Goal: Navigation & Orientation: Find specific page/section

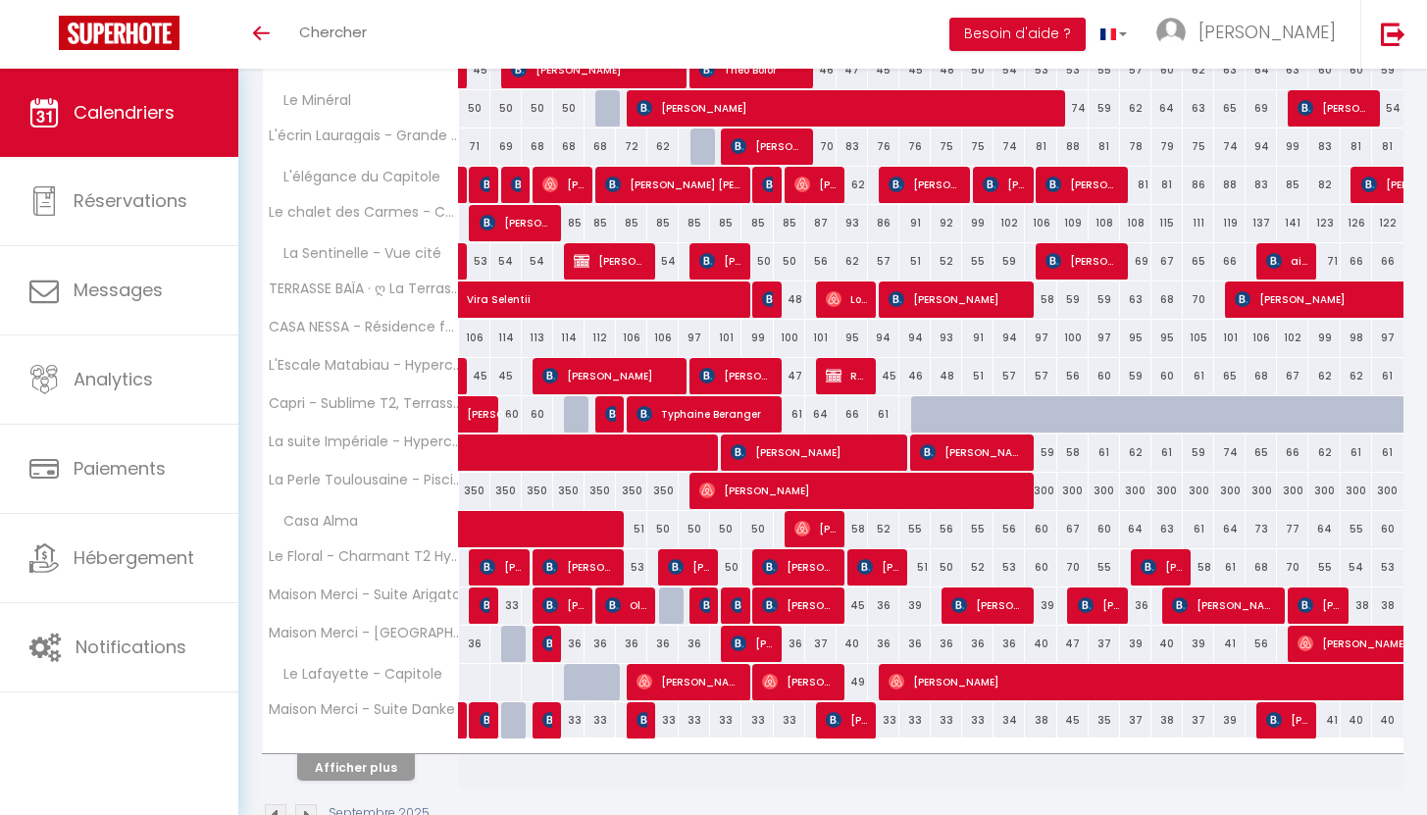
scroll to position [438, 0]
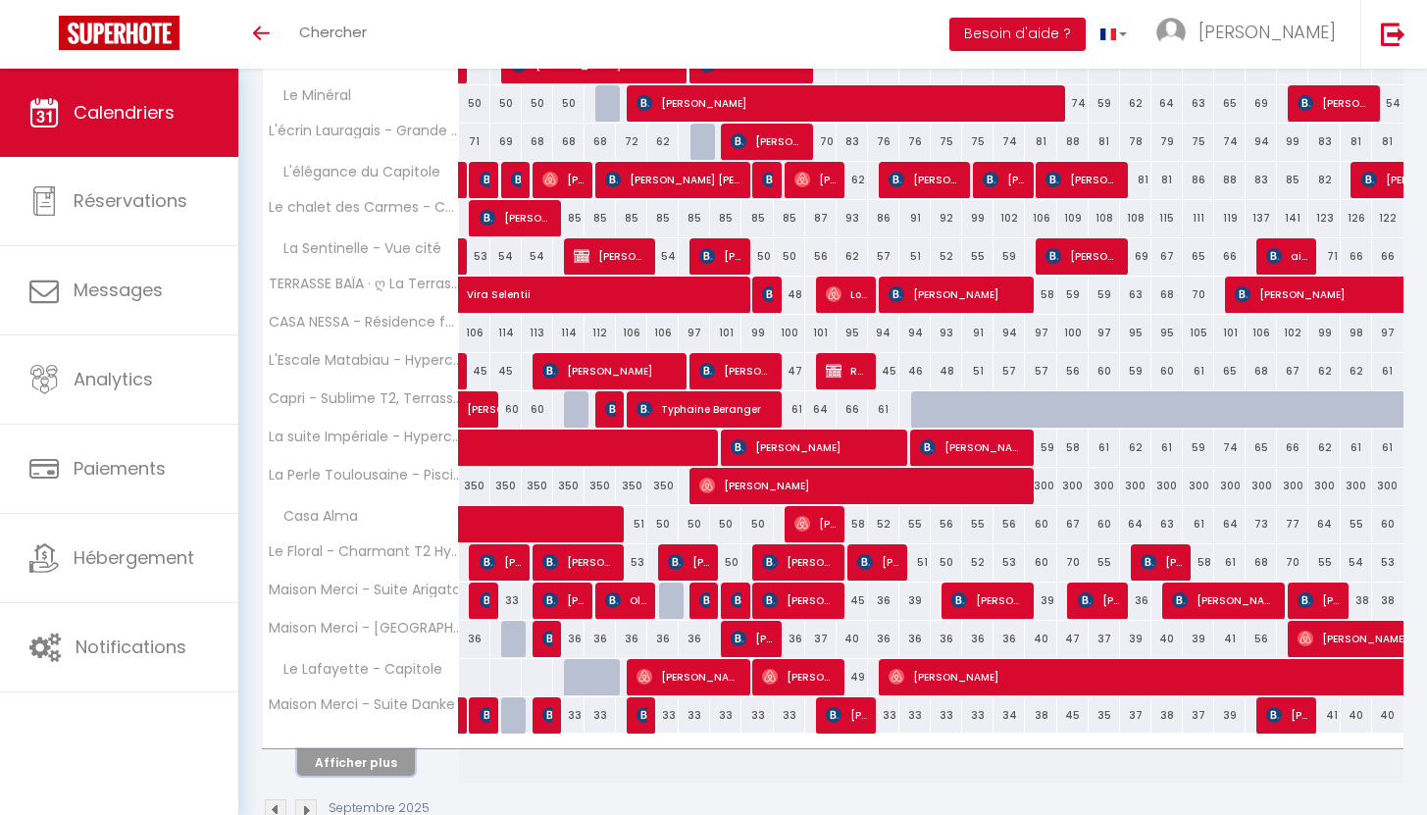
click at [331, 753] on button "Afficher plus" at bounding box center [356, 762] width 118 height 26
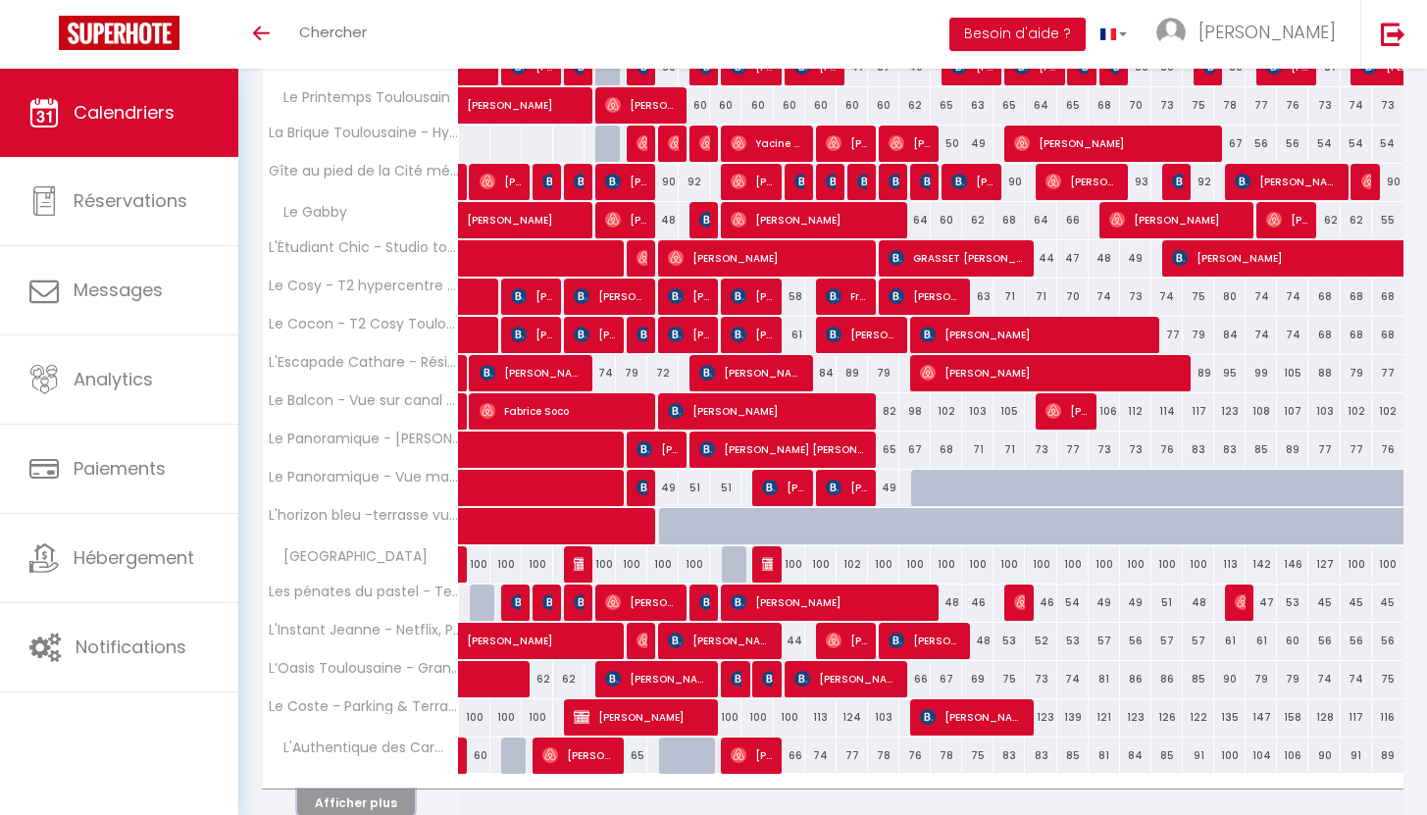
scroll to position [1169, 0]
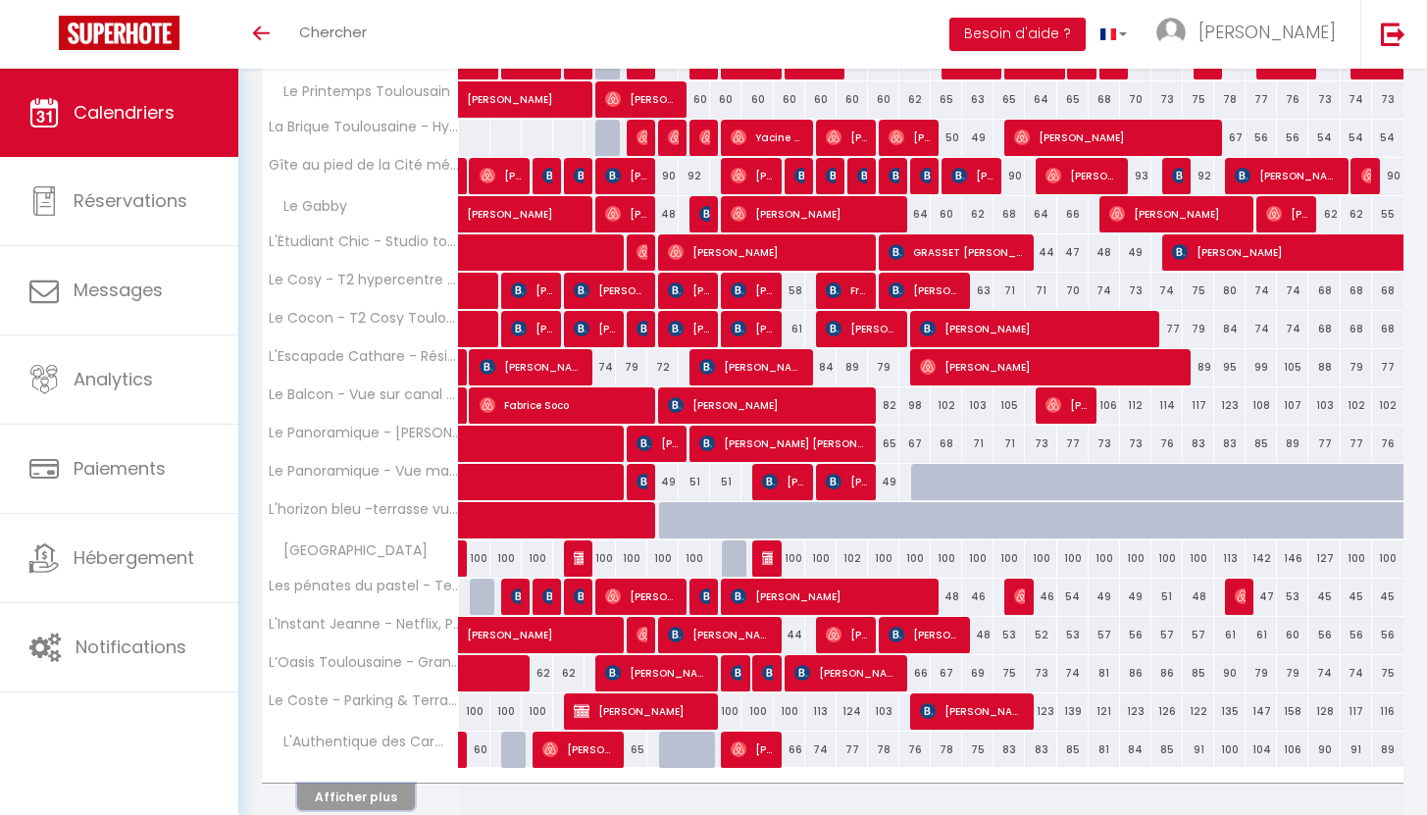
click at [341, 793] on button "Afficher plus" at bounding box center [356, 797] width 118 height 26
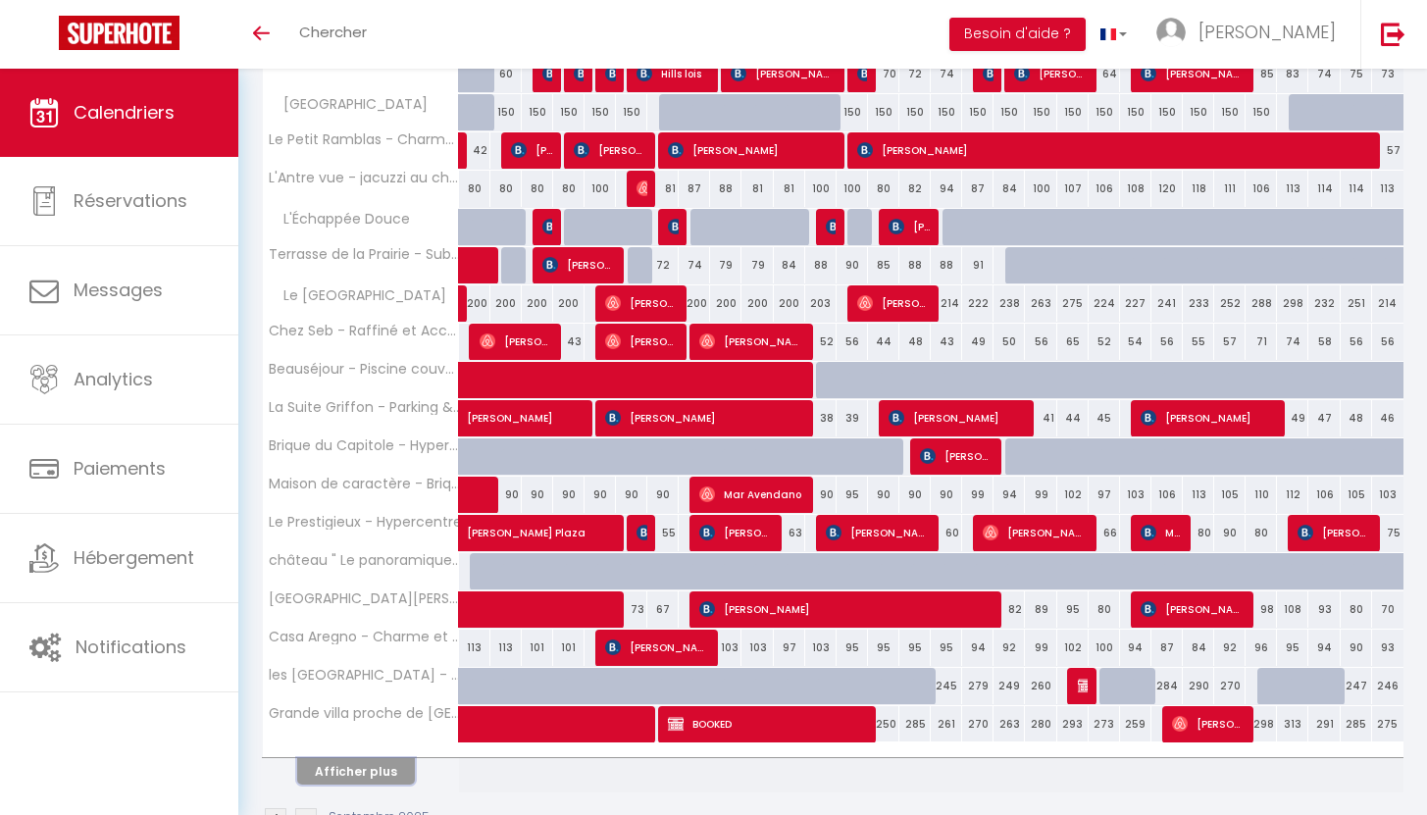
scroll to position [1968, 0]
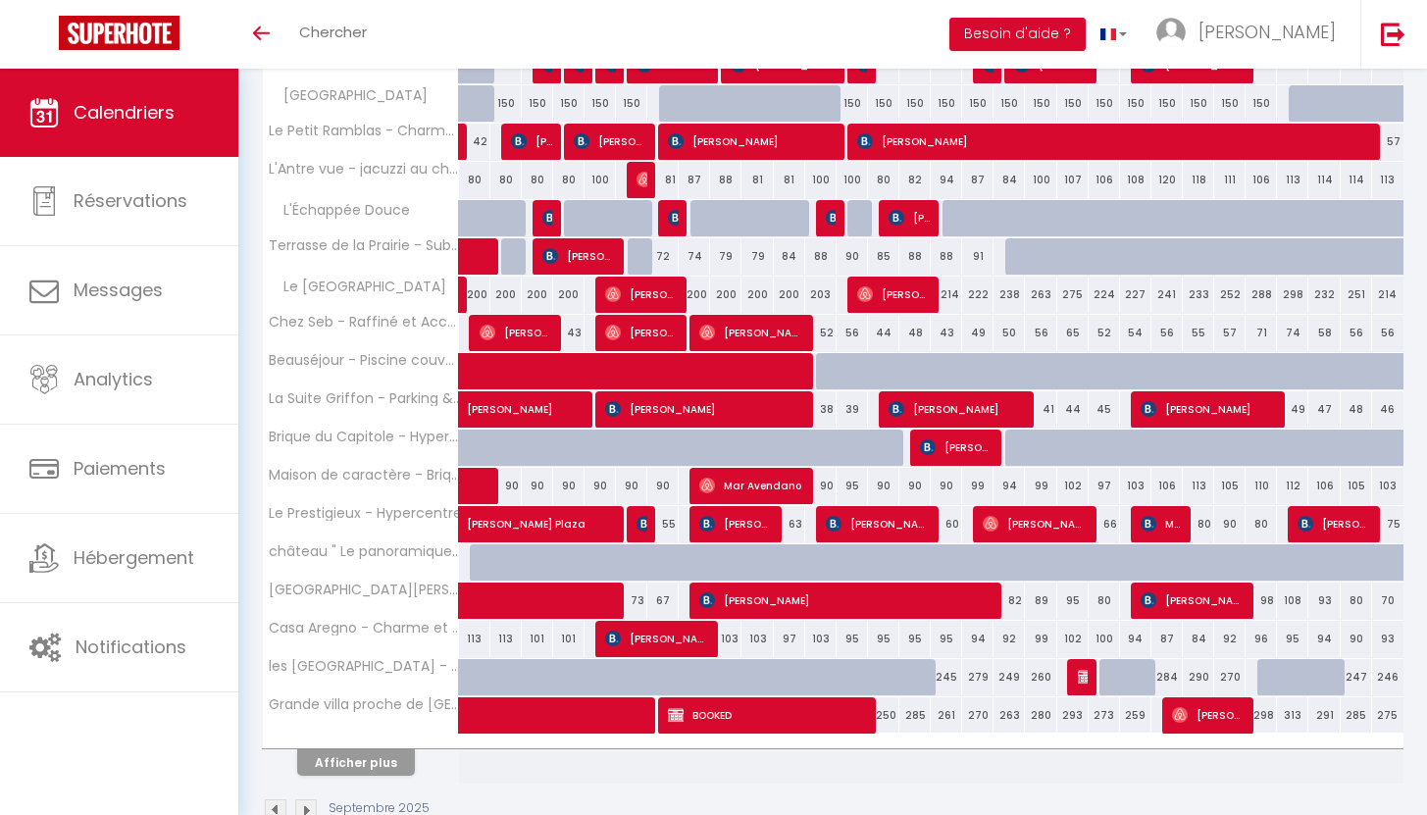
click at [276, 808] on img at bounding box center [276, 810] width 22 height 22
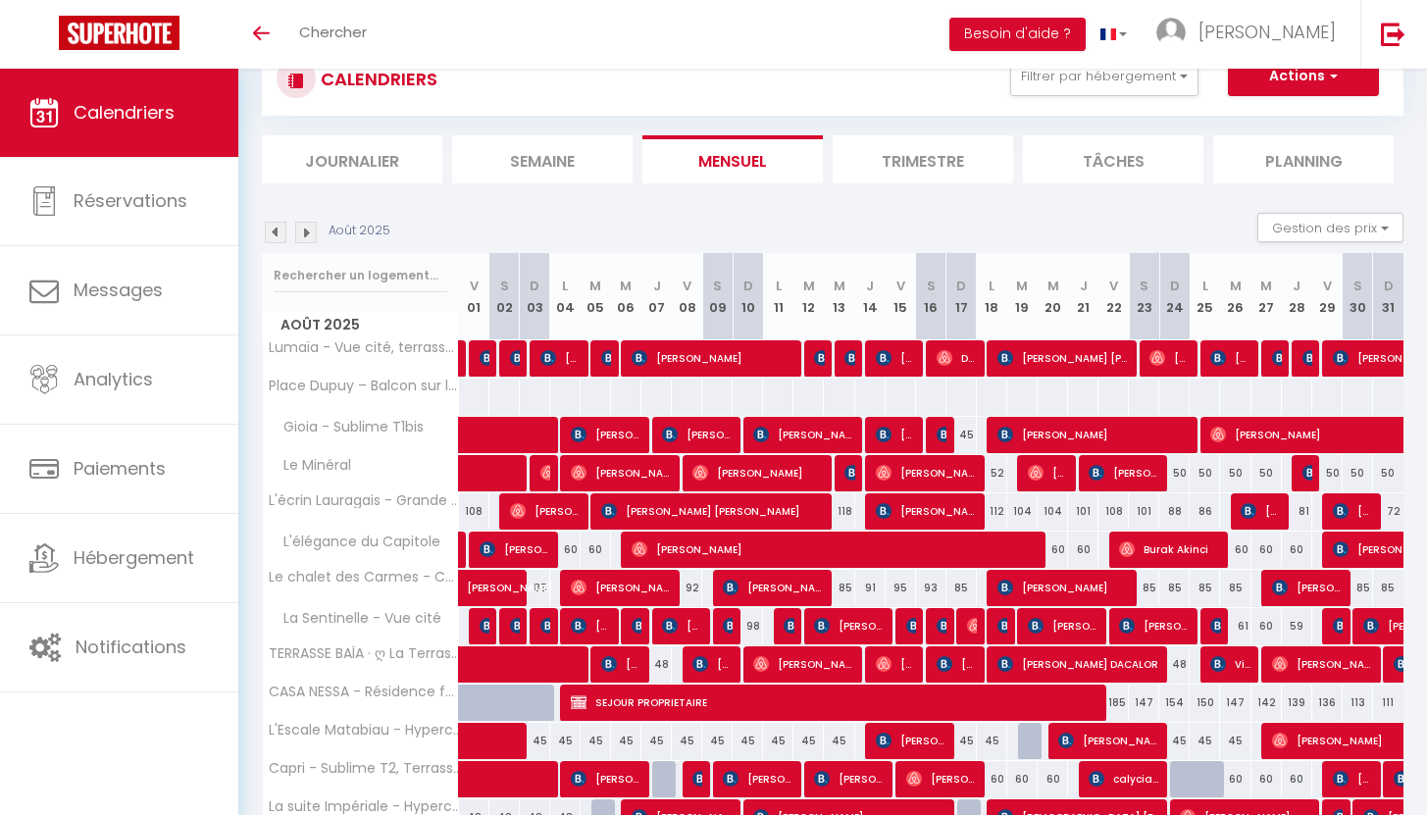
scroll to position [487, 0]
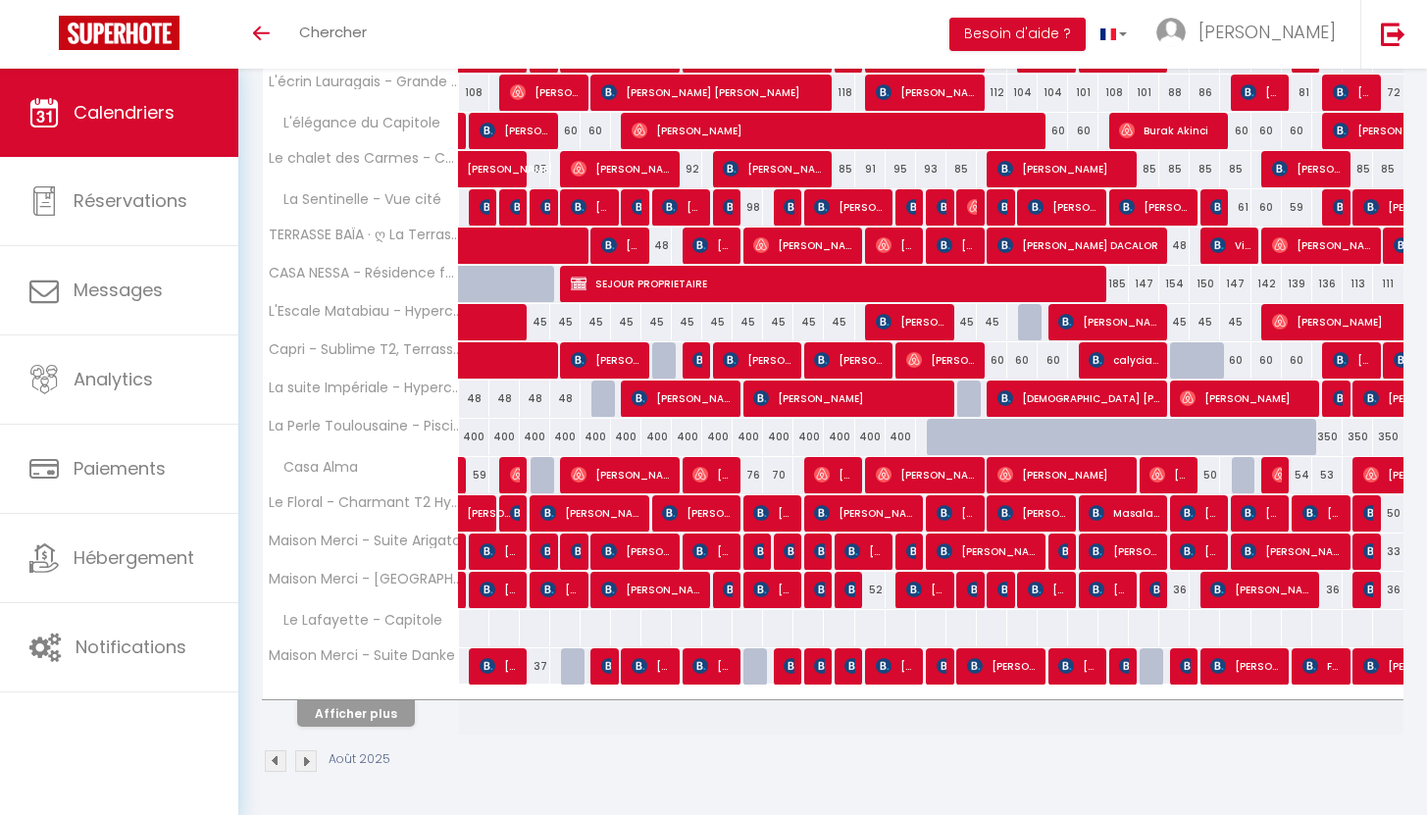
click at [276, 762] on img at bounding box center [276, 761] width 22 height 22
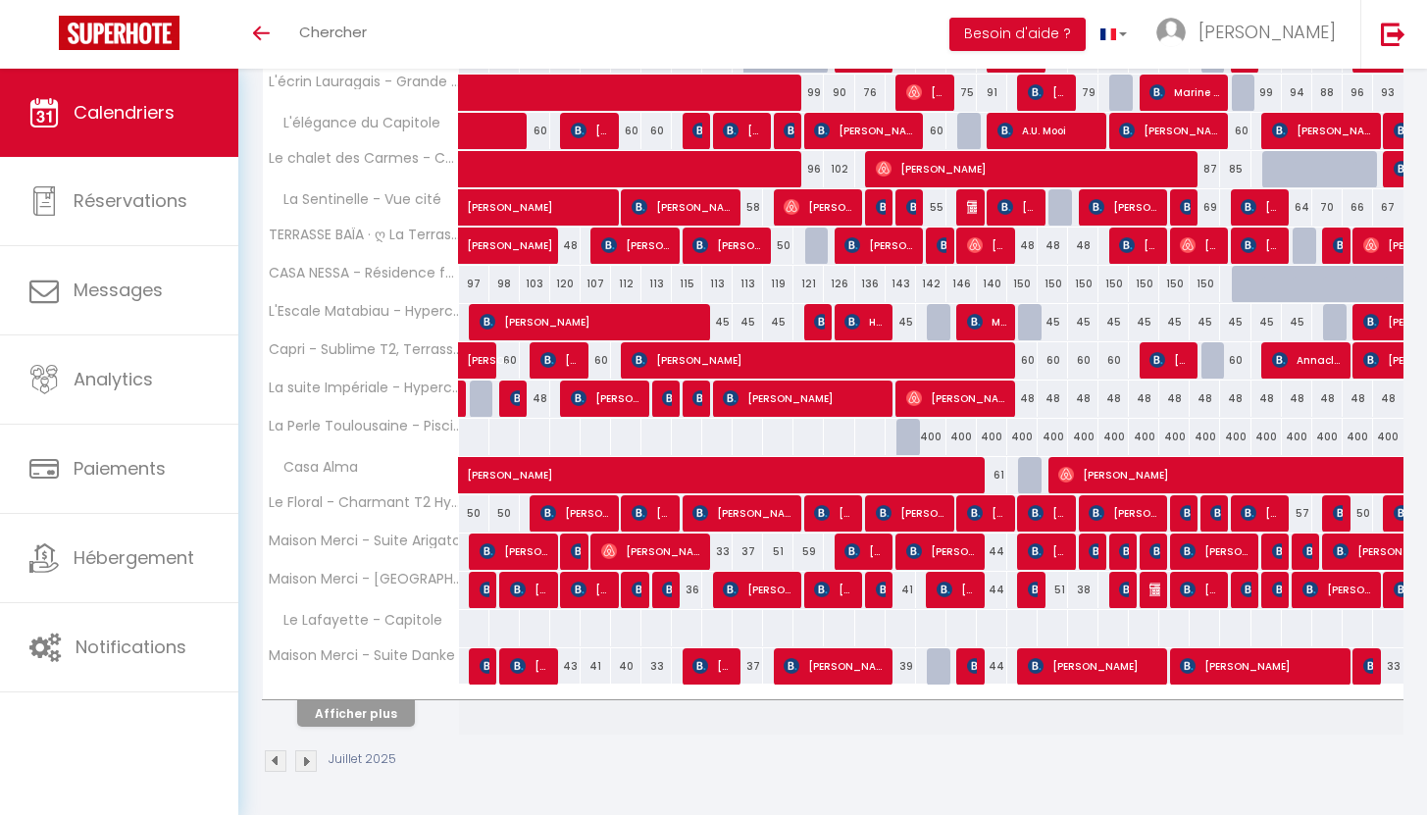
click at [276, 762] on img at bounding box center [276, 761] width 22 height 22
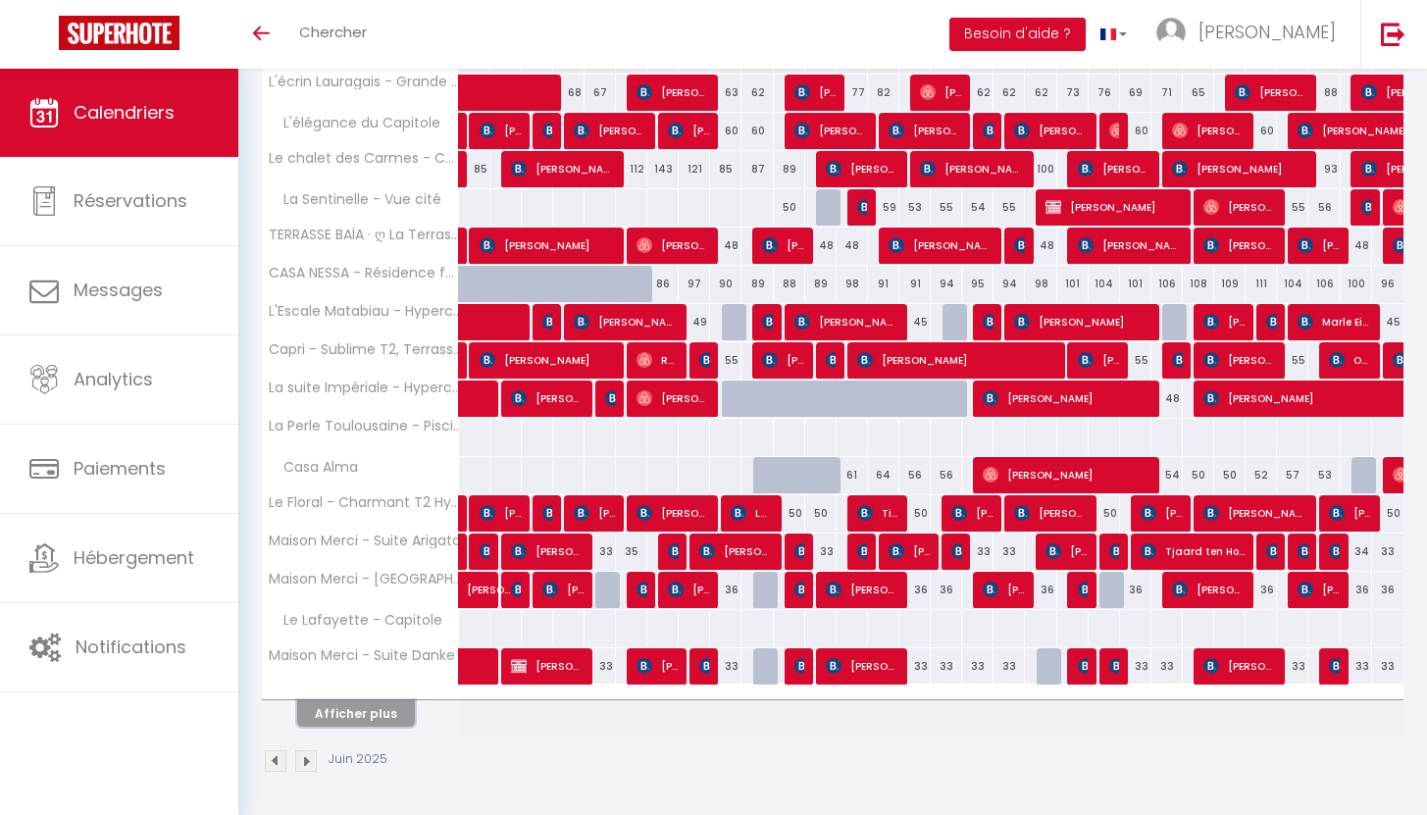
click at [345, 722] on button "Afficher plus" at bounding box center [356, 713] width 118 height 26
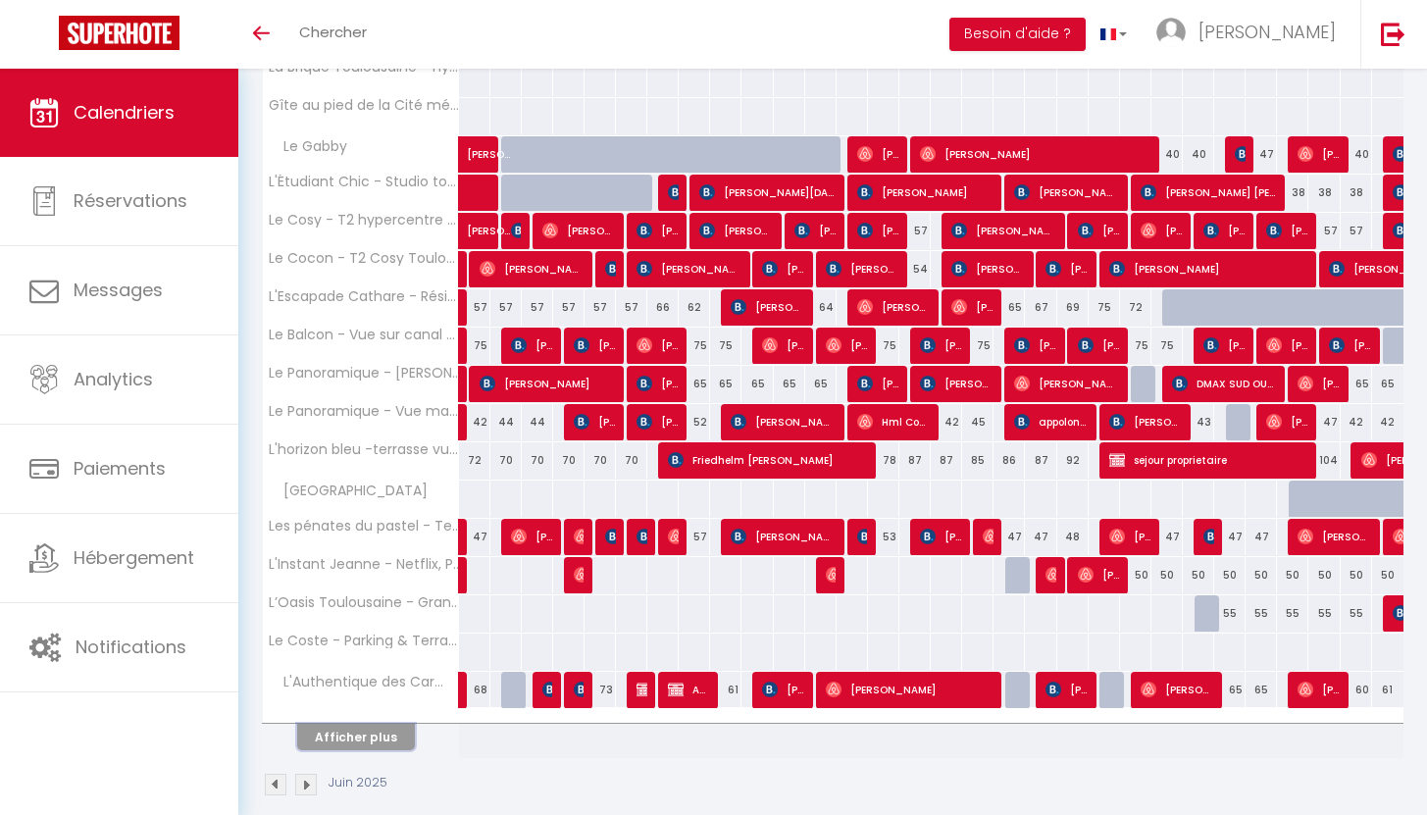
scroll to position [1252, 0]
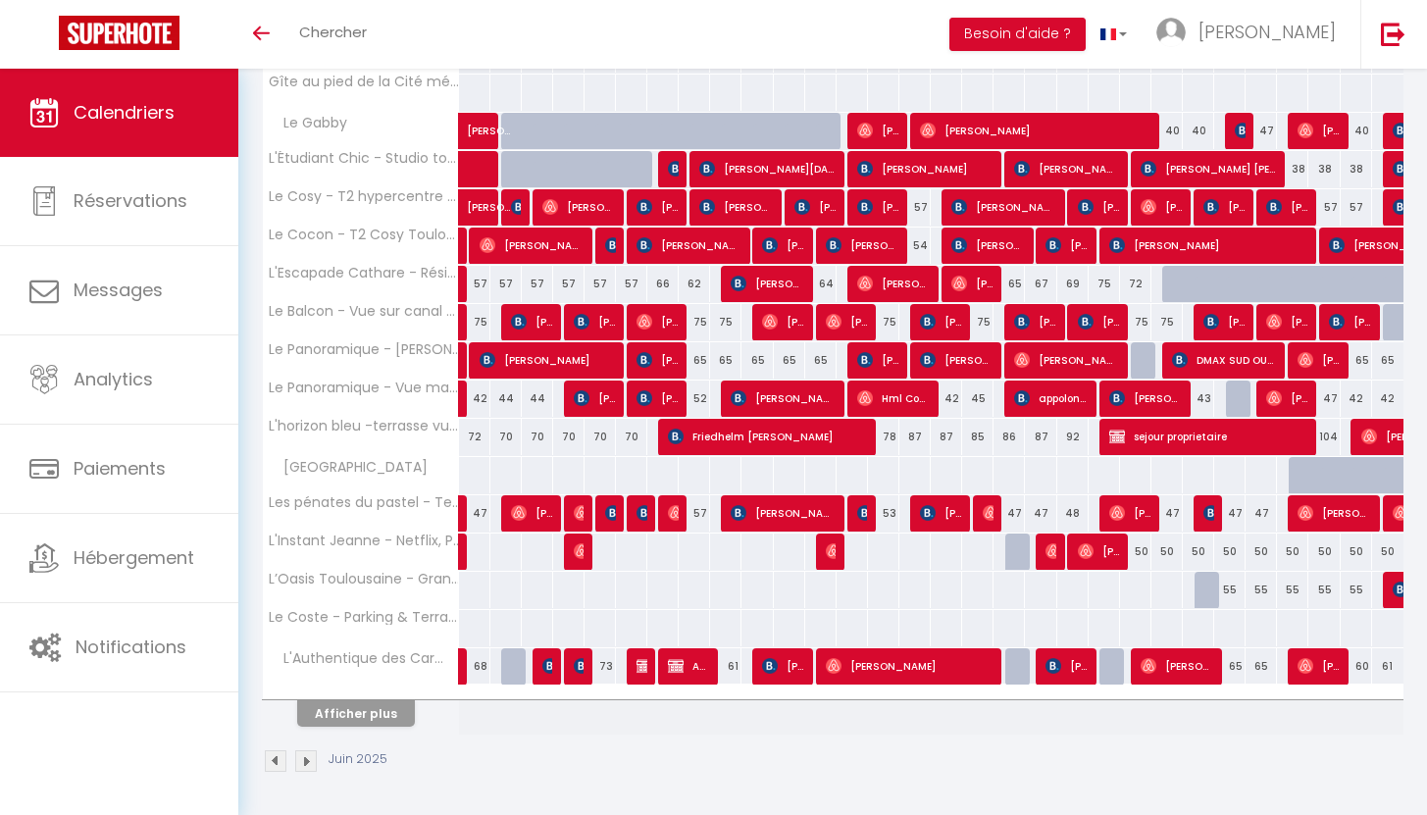
click at [306, 760] on img at bounding box center [306, 761] width 22 height 22
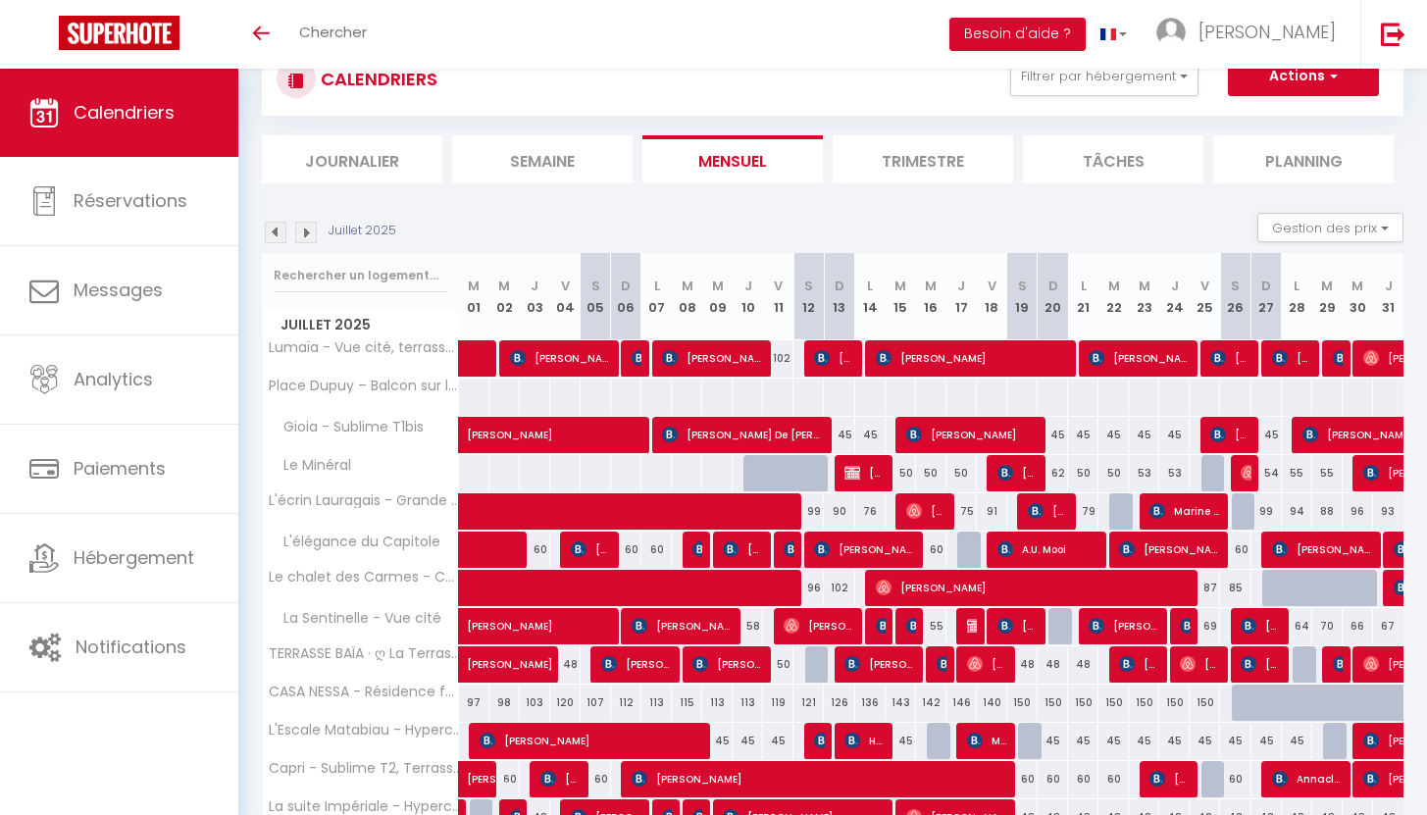
scroll to position [487, 0]
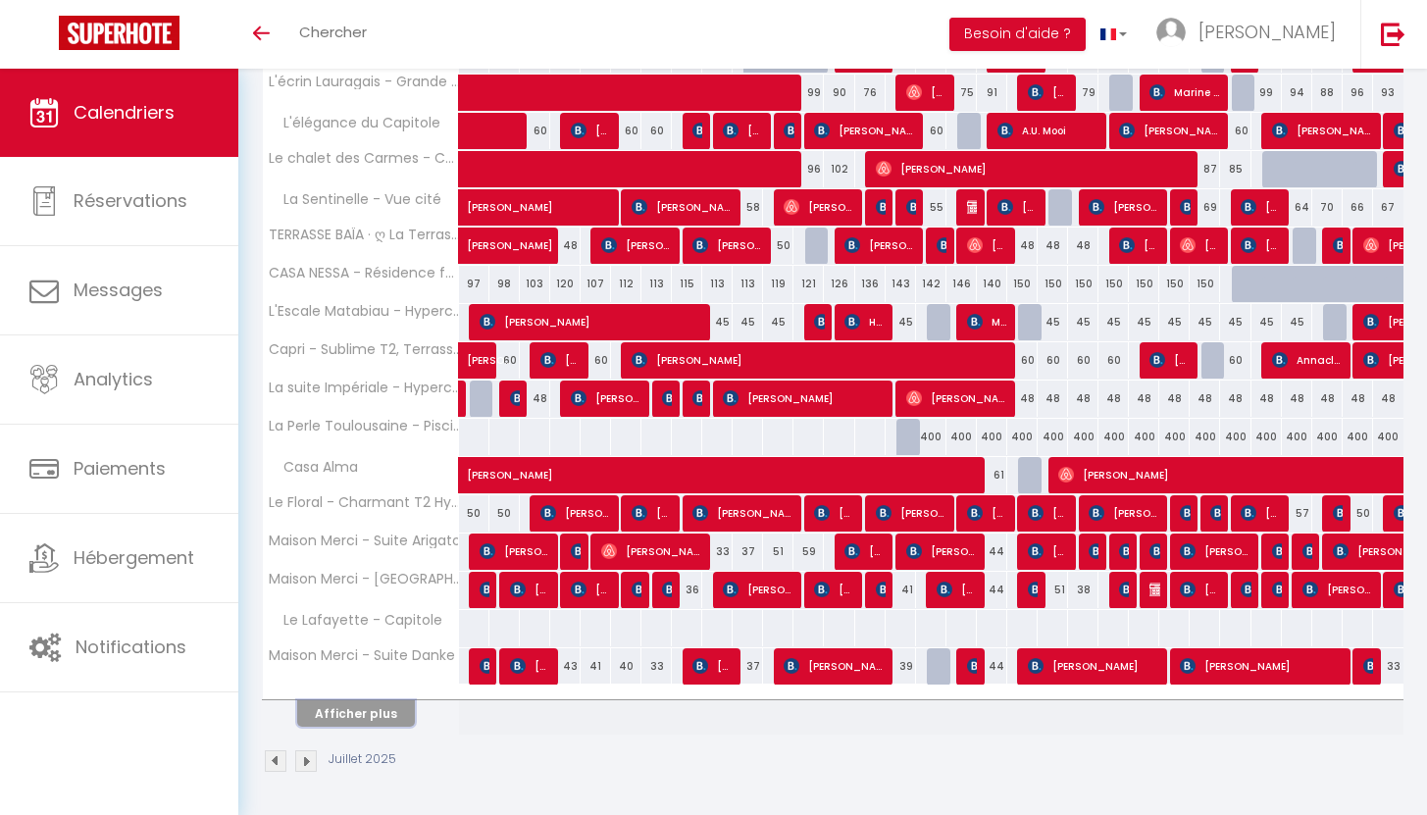
click at [363, 721] on button "Afficher plus" at bounding box center [356, 713] width 118 height 26
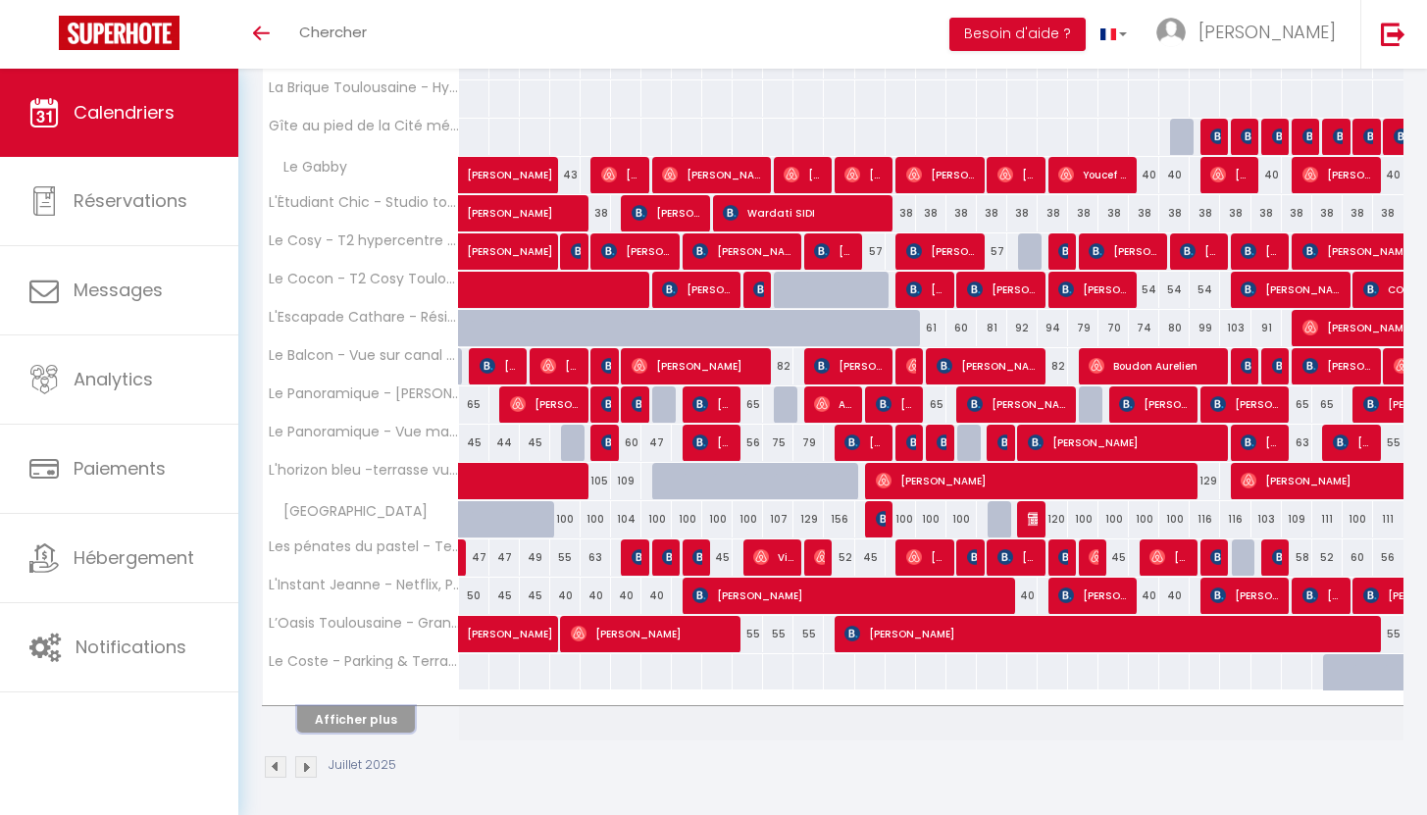
scroll to position [1245, 0]
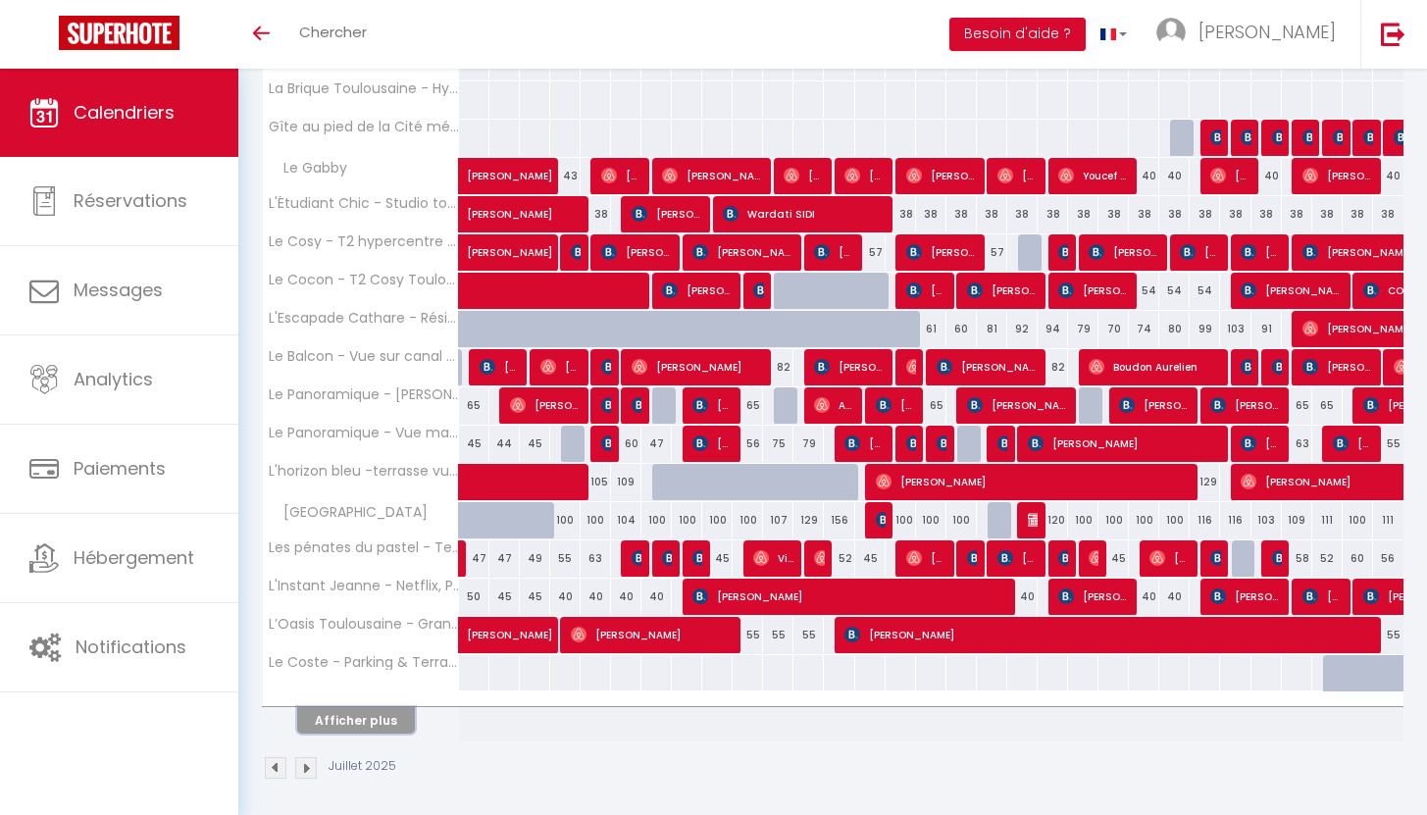
click at [363, 722] on button "Afficher plus" at bounding box center [356, 720] width 118 height 26
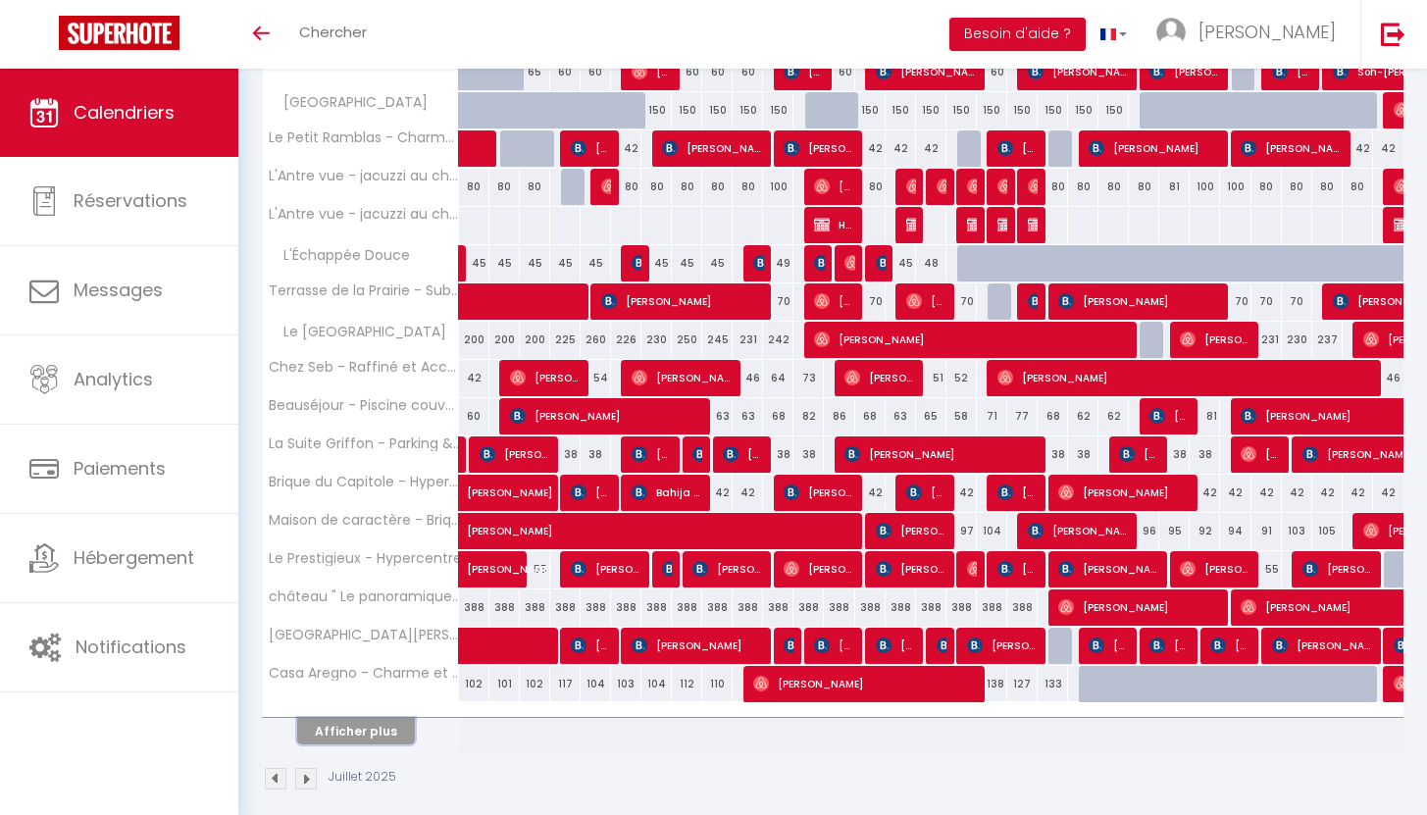
scroll to position [2002, 0]
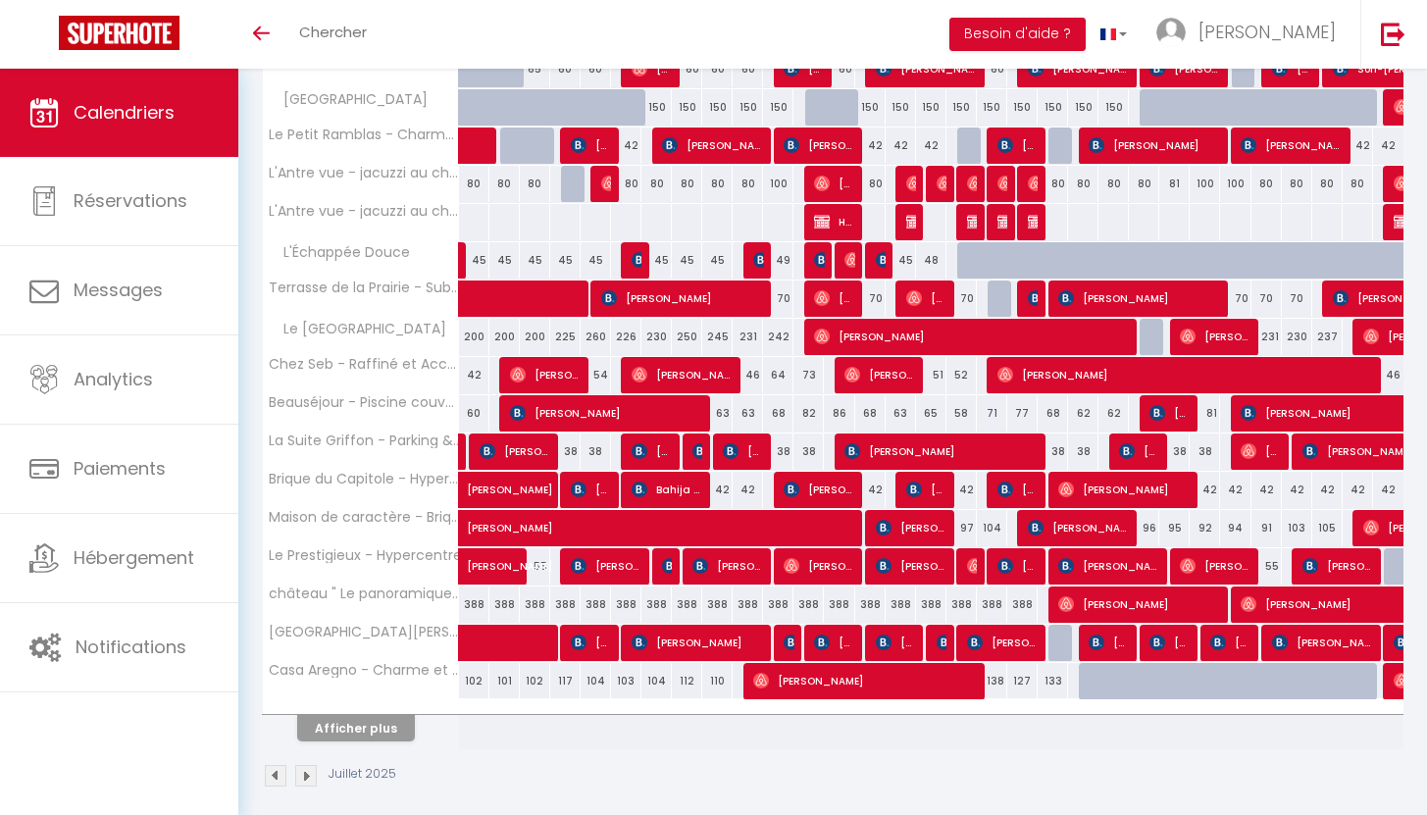
click at [278, 765] on img at bounding box center [276, 776] width 22 height 22
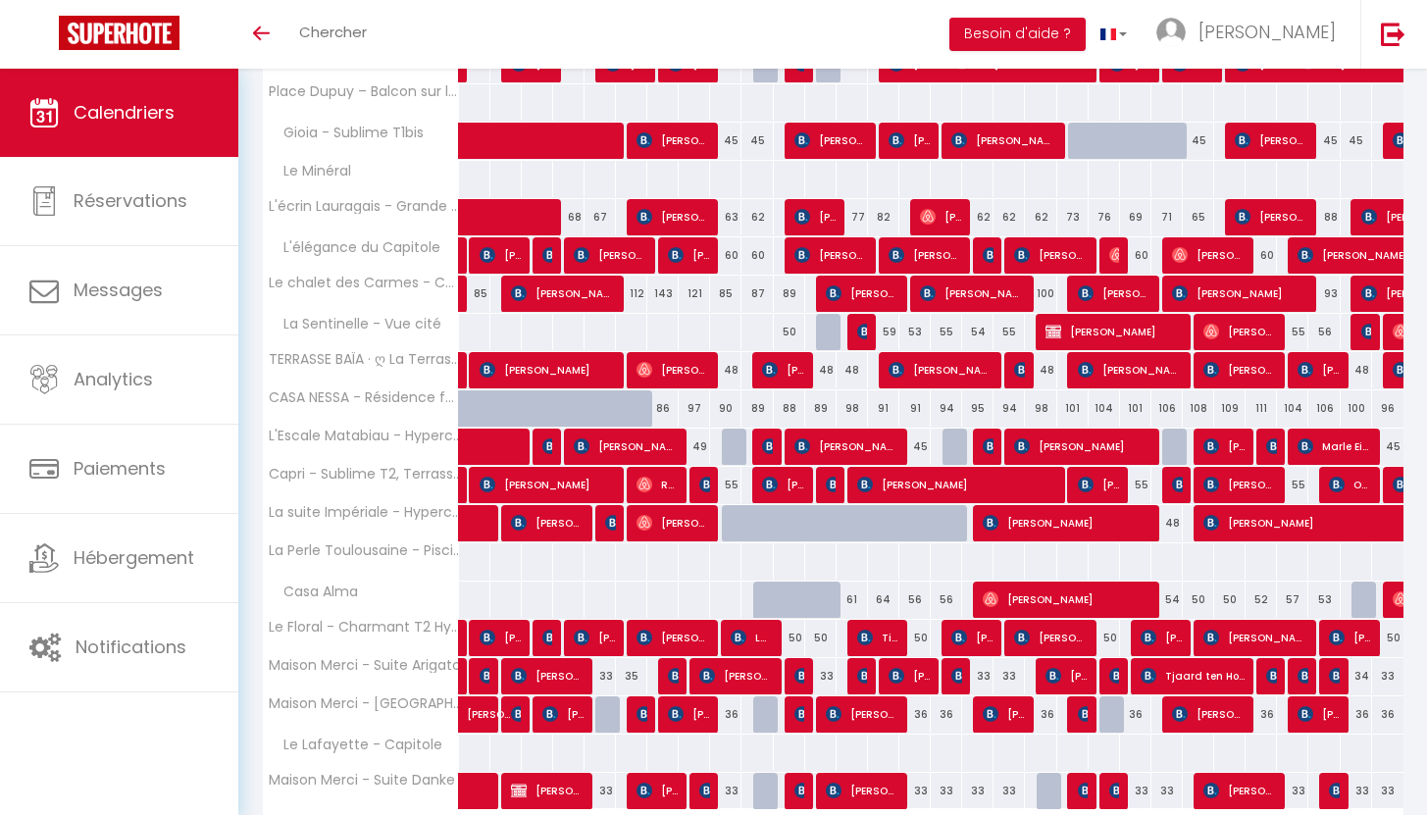
scroll to position [487, 0]
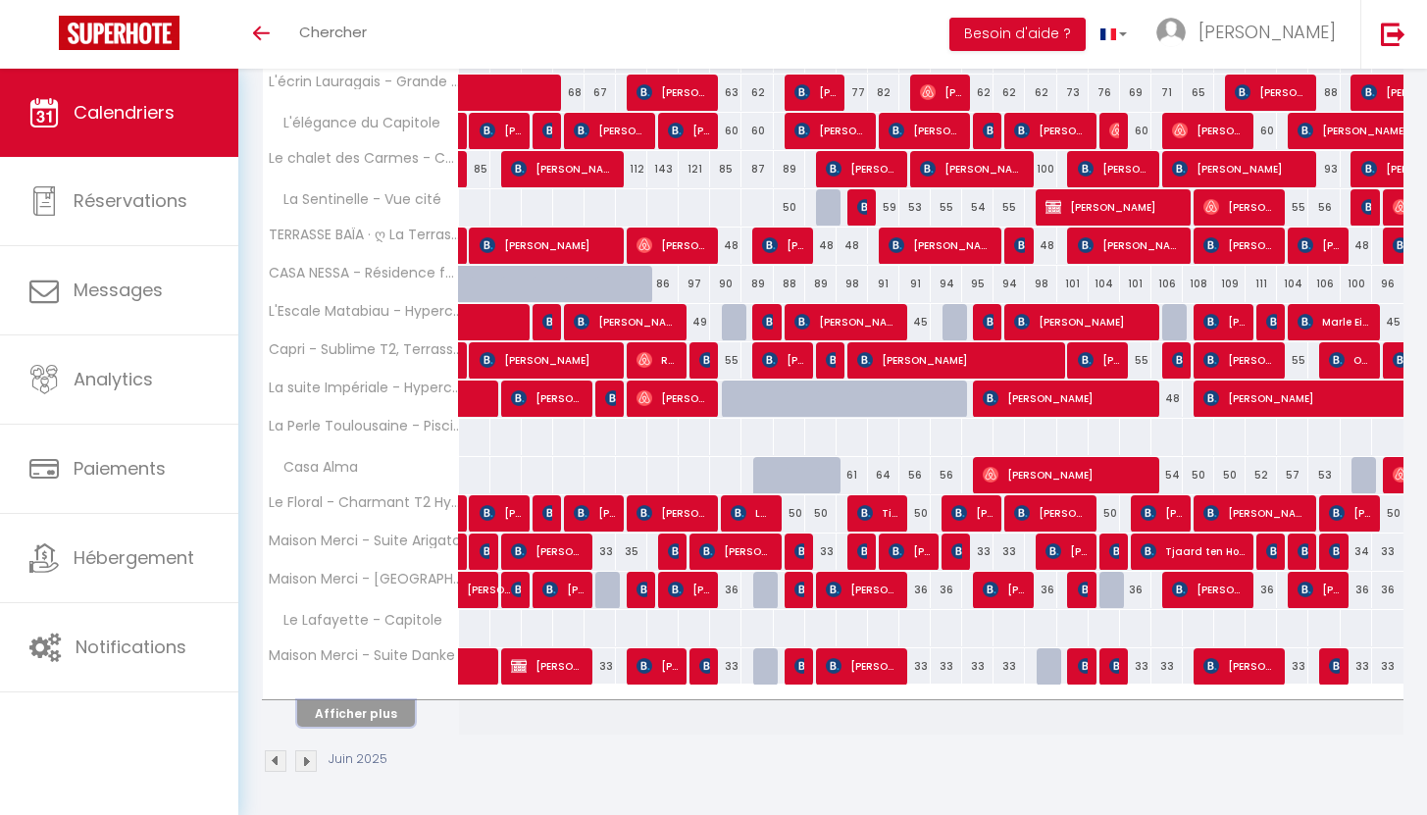
click at [386, 716] on button "Afficher plus" at bounding box center [356, 713] width 118 height 26
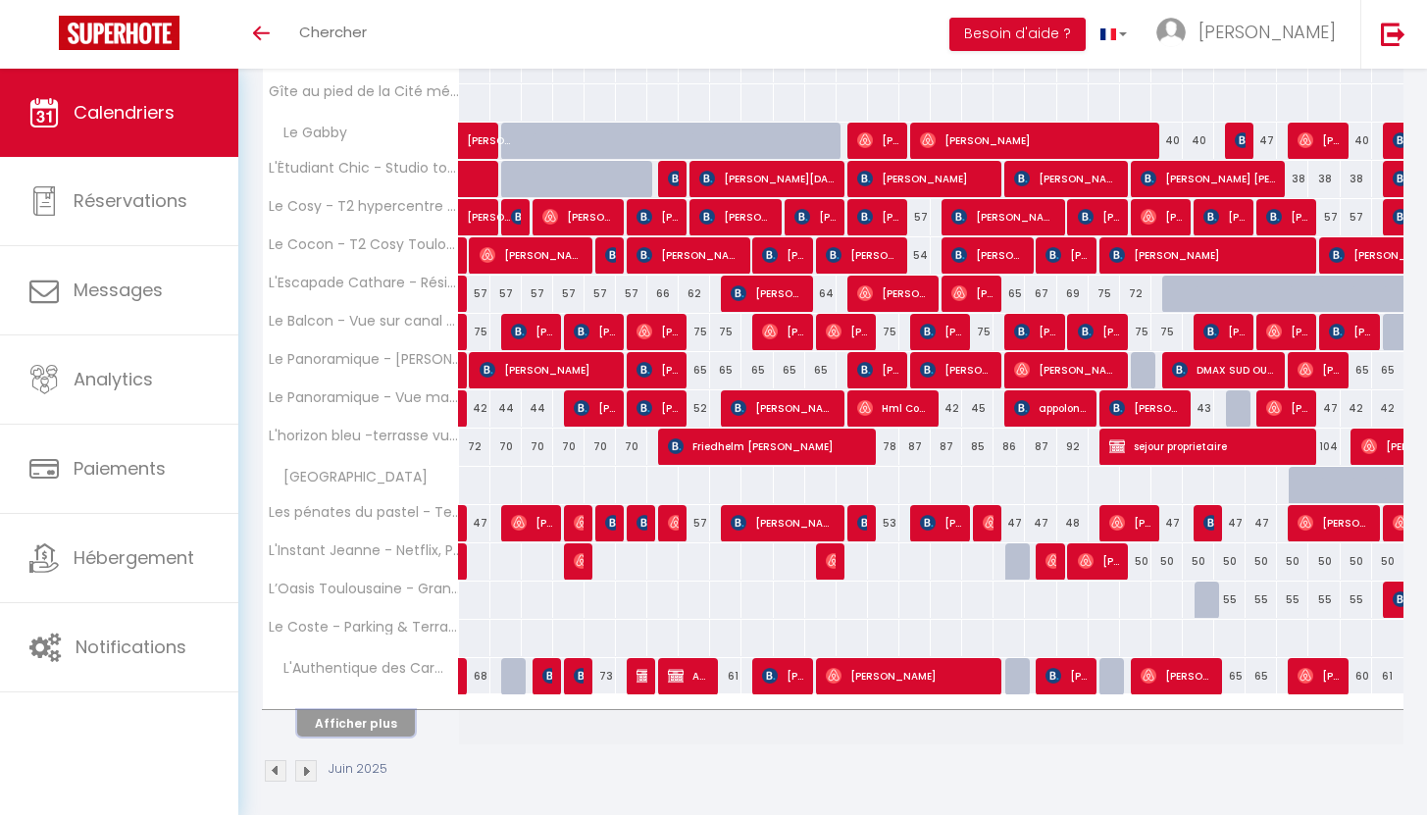
scroll to position [1252, 0]
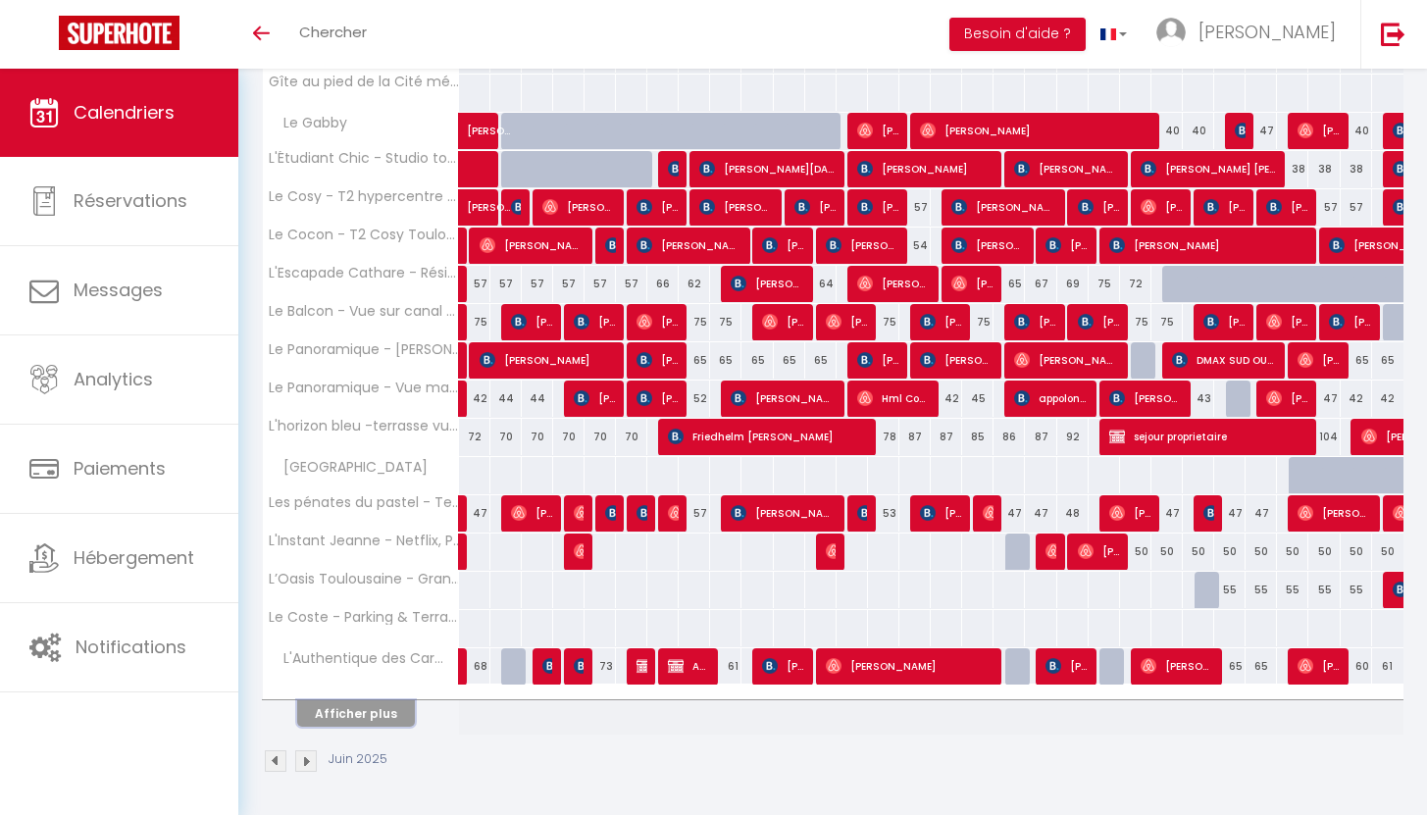
click at [386, 716] on button "Afficher plus" at bounding box center [356, 713] width 118 height 26
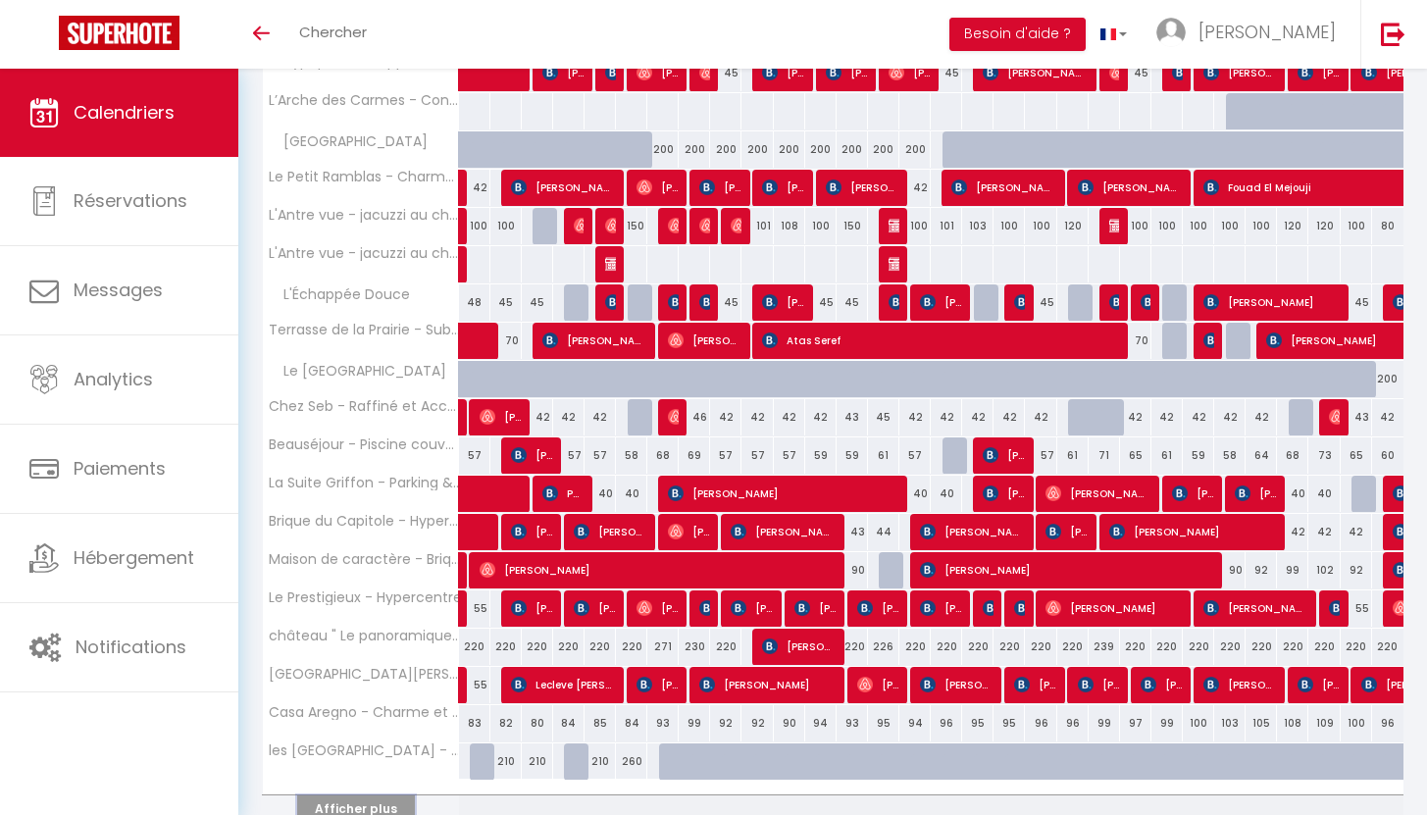
scroll to position [2017, 0]
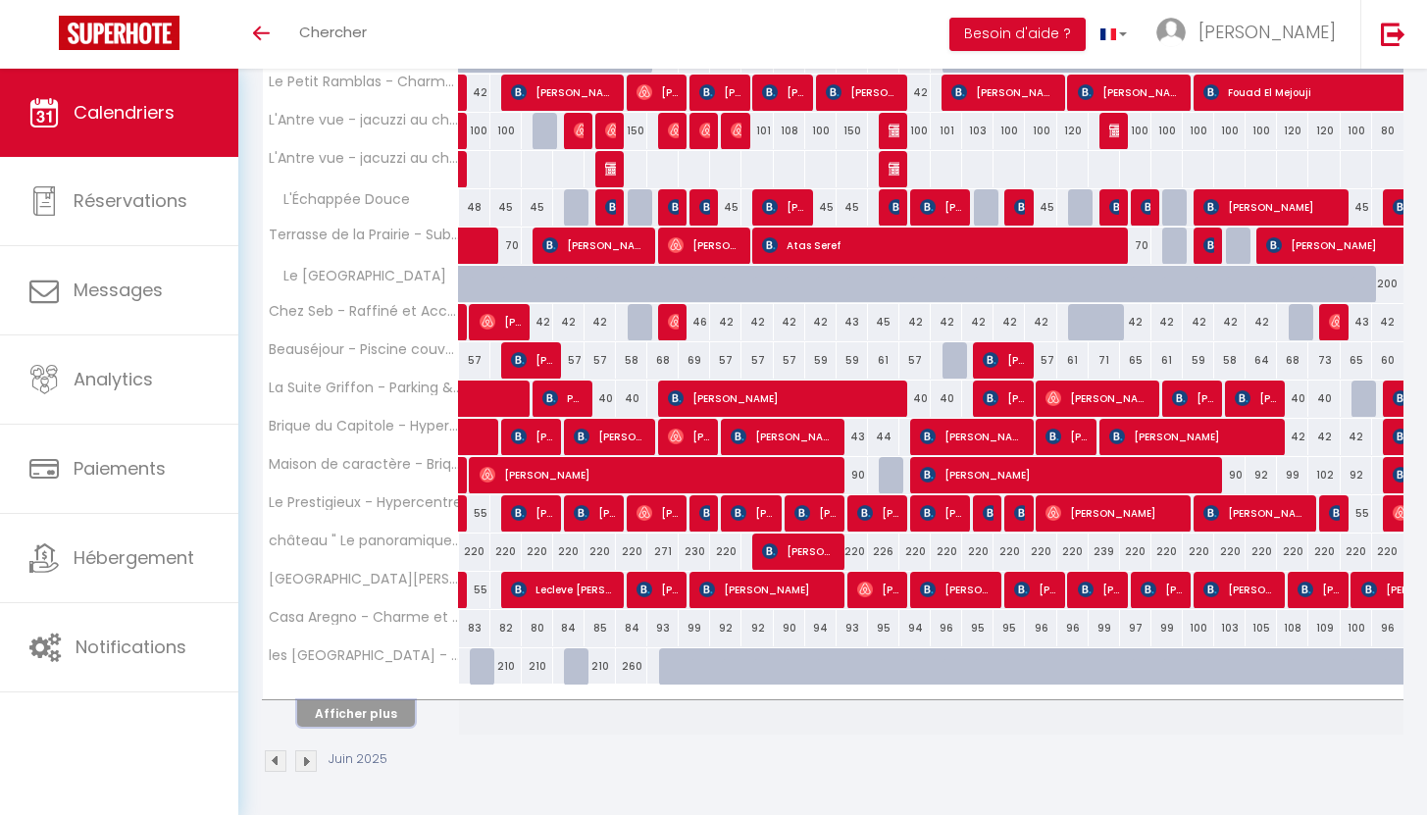
click at [386, 716] on button "Afficher plus" at bounding box center [356, 713] width 118 height 26
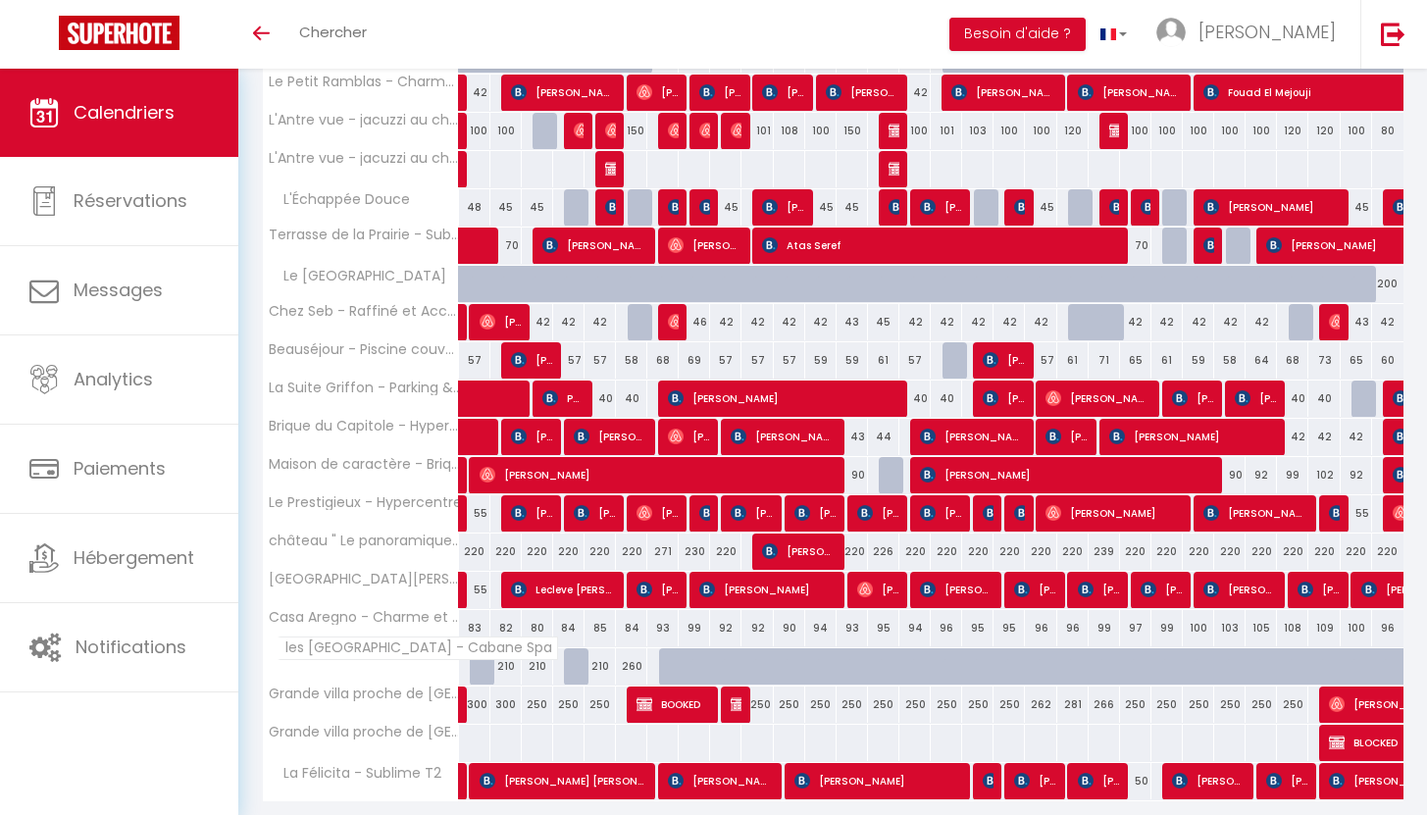
scroll to position [2084, 0]
